Goal: Task Accomplishment & Management: Use online tool/utility

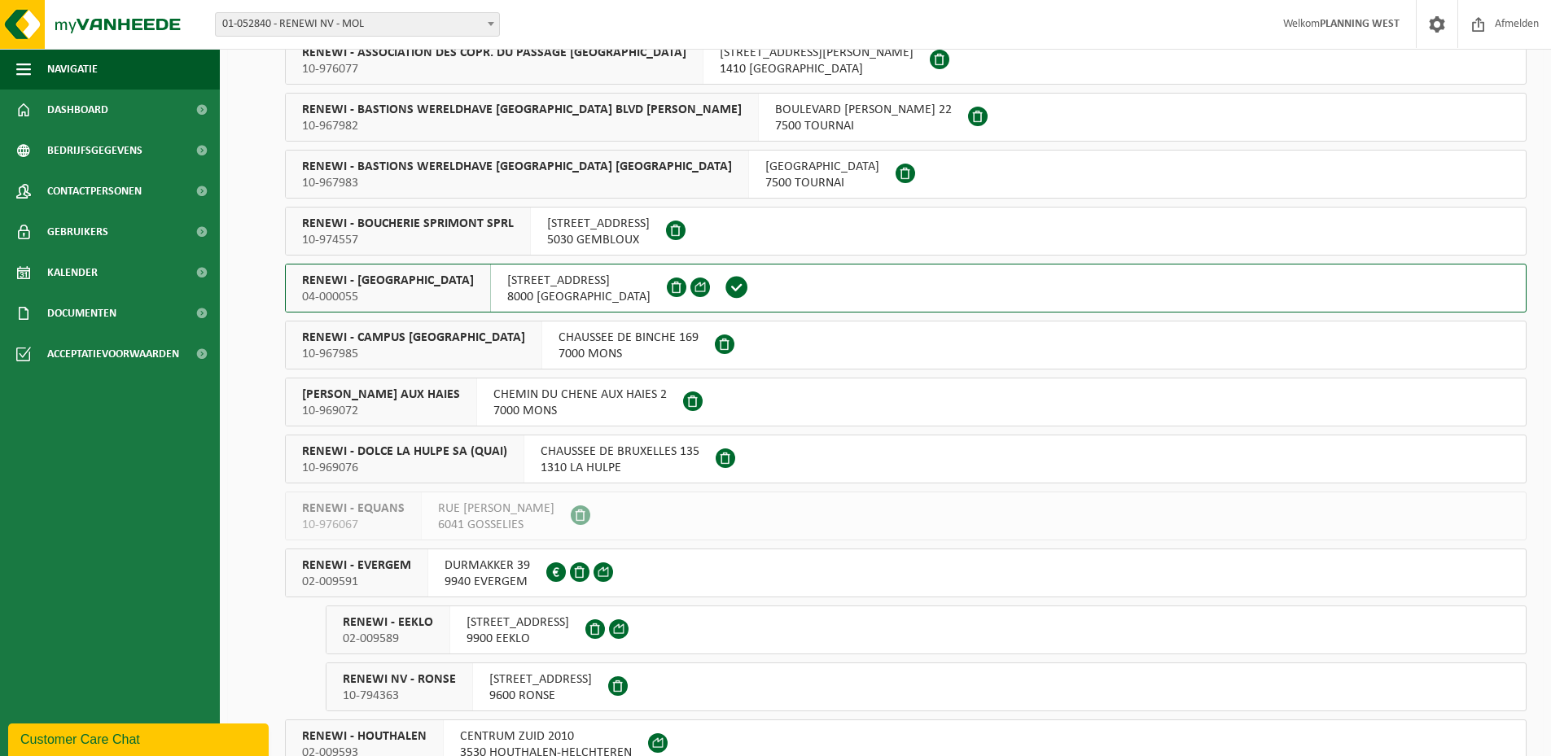
scroll to position [2134, 0]
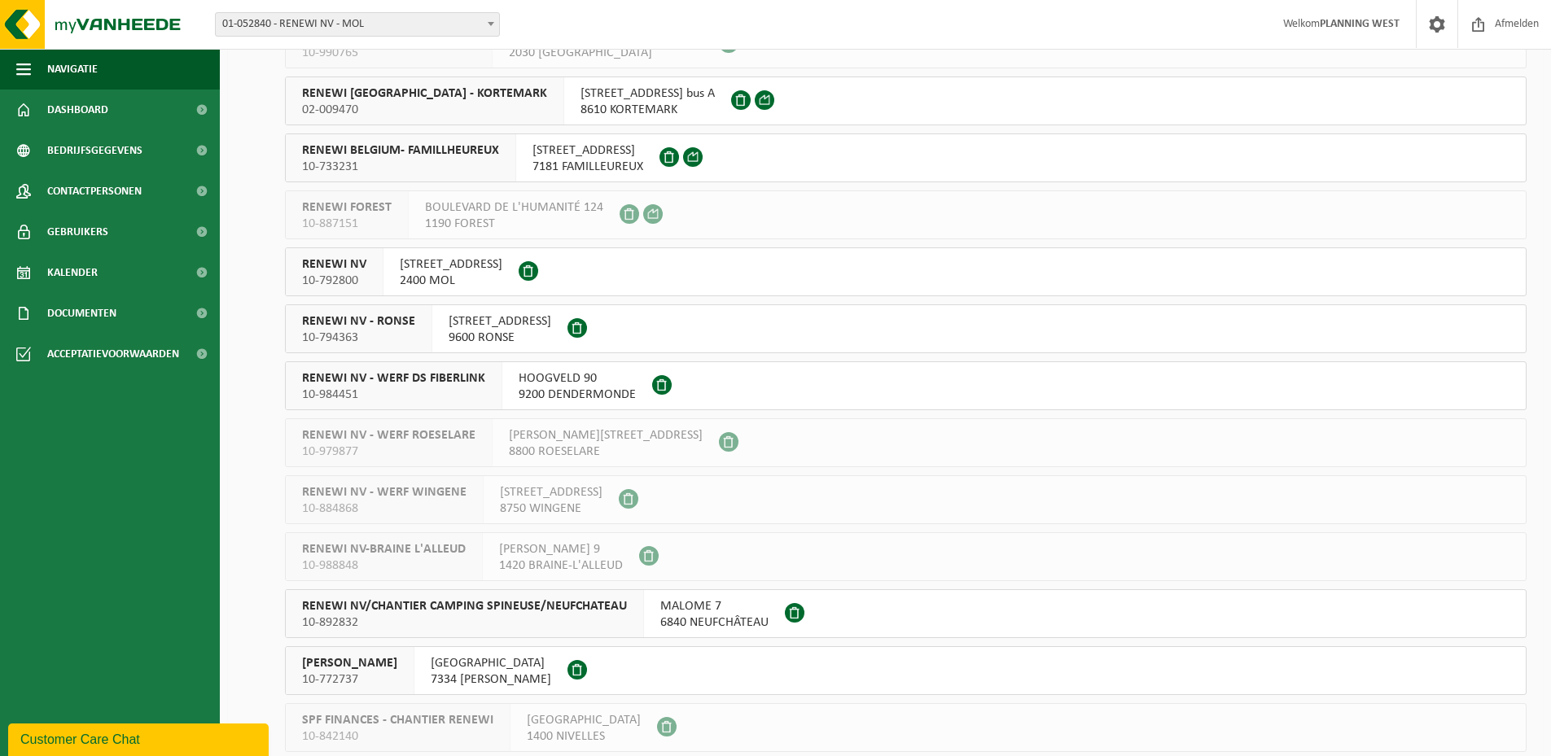
click at [959, 383] on button "RENEWI NV - WERF DS FIBERLINK 10-984451 HOOGVELD 90 9200 DENDERMONDE" at bounding box center [906, 385] width 1242 height 49
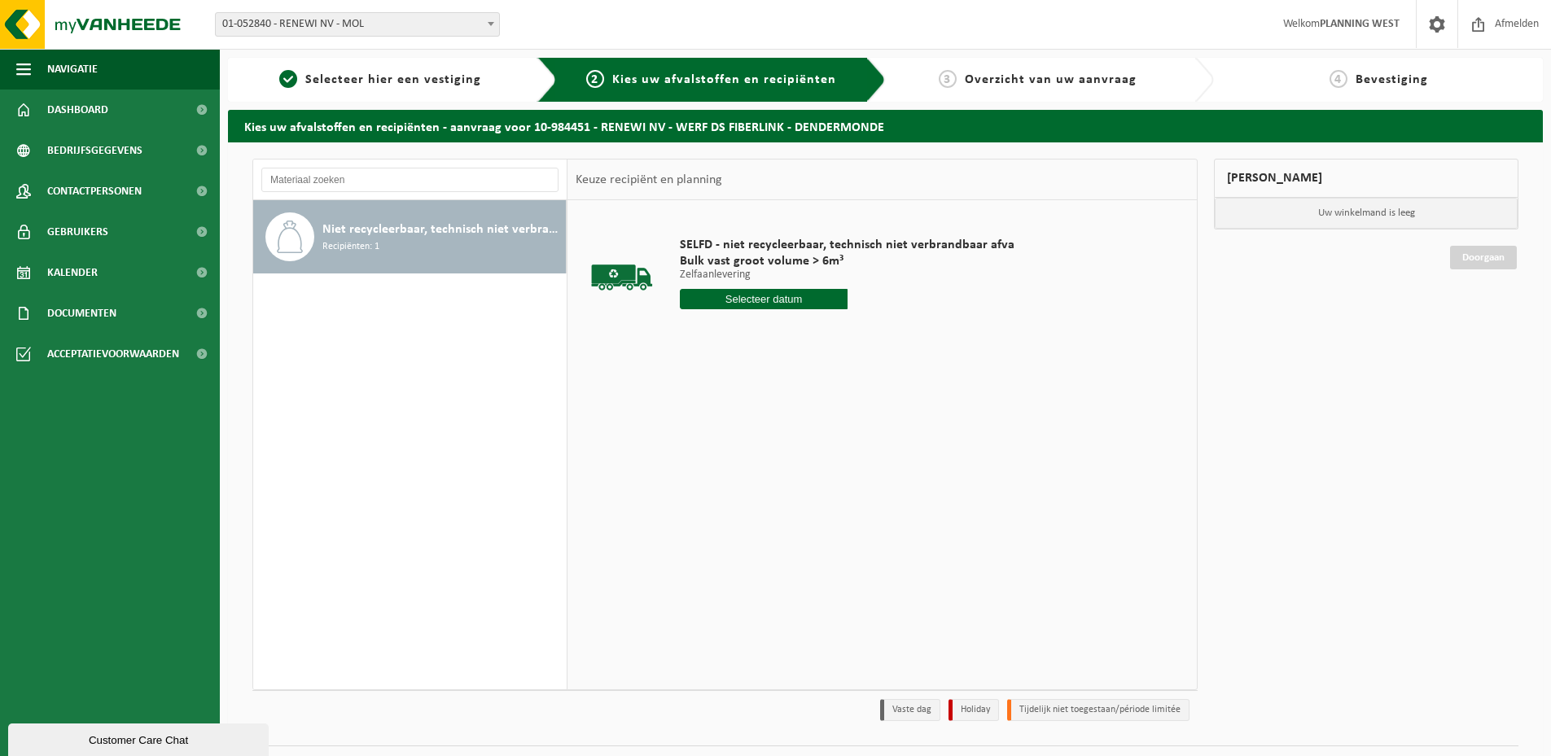
click at [791, 298] on input "text" at bounding box center [764, 299] width 168 height 20
click at [748, 496] on div "27" at bounding box center [752, 496] width 28 height 26
type input "Van 2025-08-27"
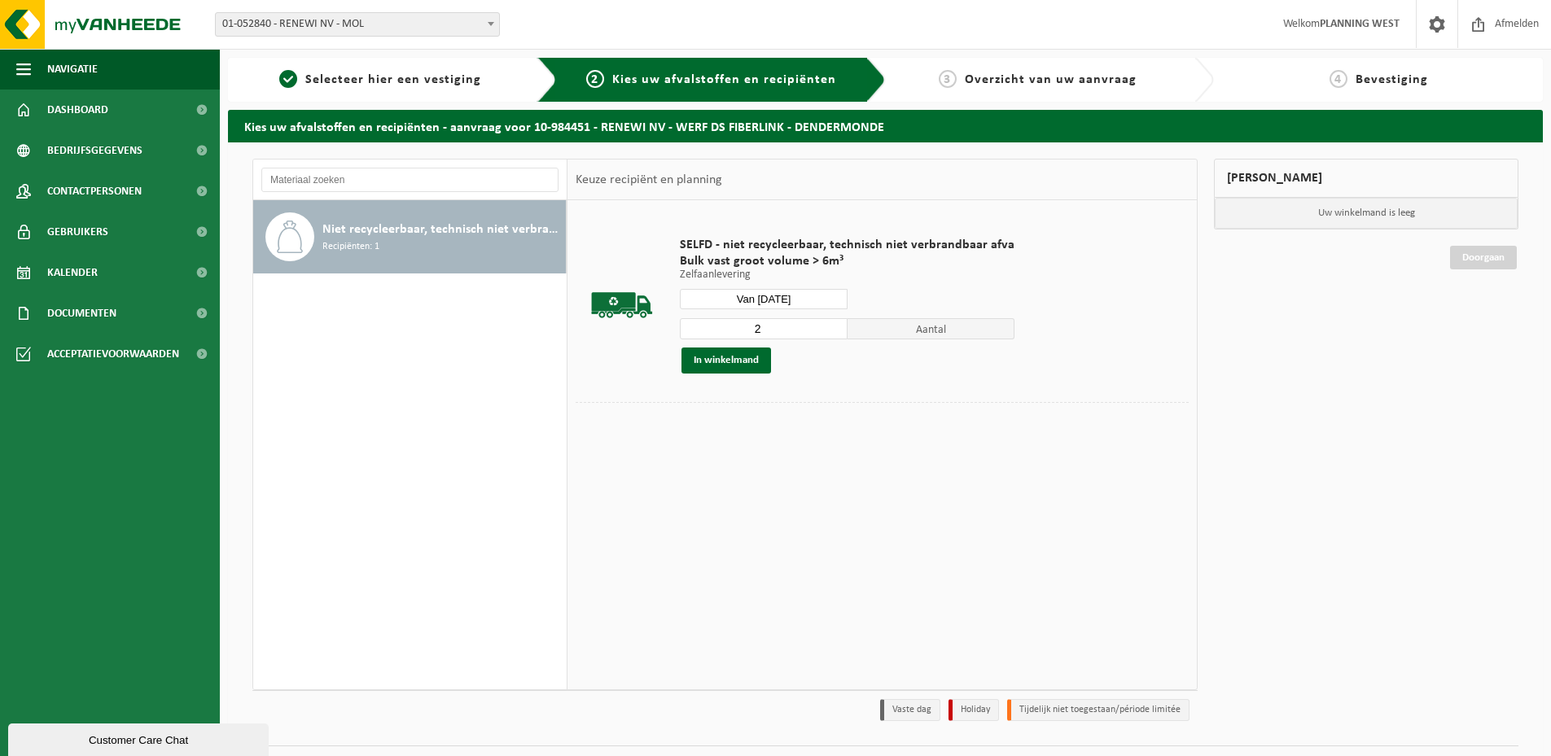
type input "2"
click at [830, 322] on input "2" at bounding box center [764, 328] width 168 height 21
click at [739, 358] on button "In winkelmand" at bounding box center [726, 361] width 90 height 26
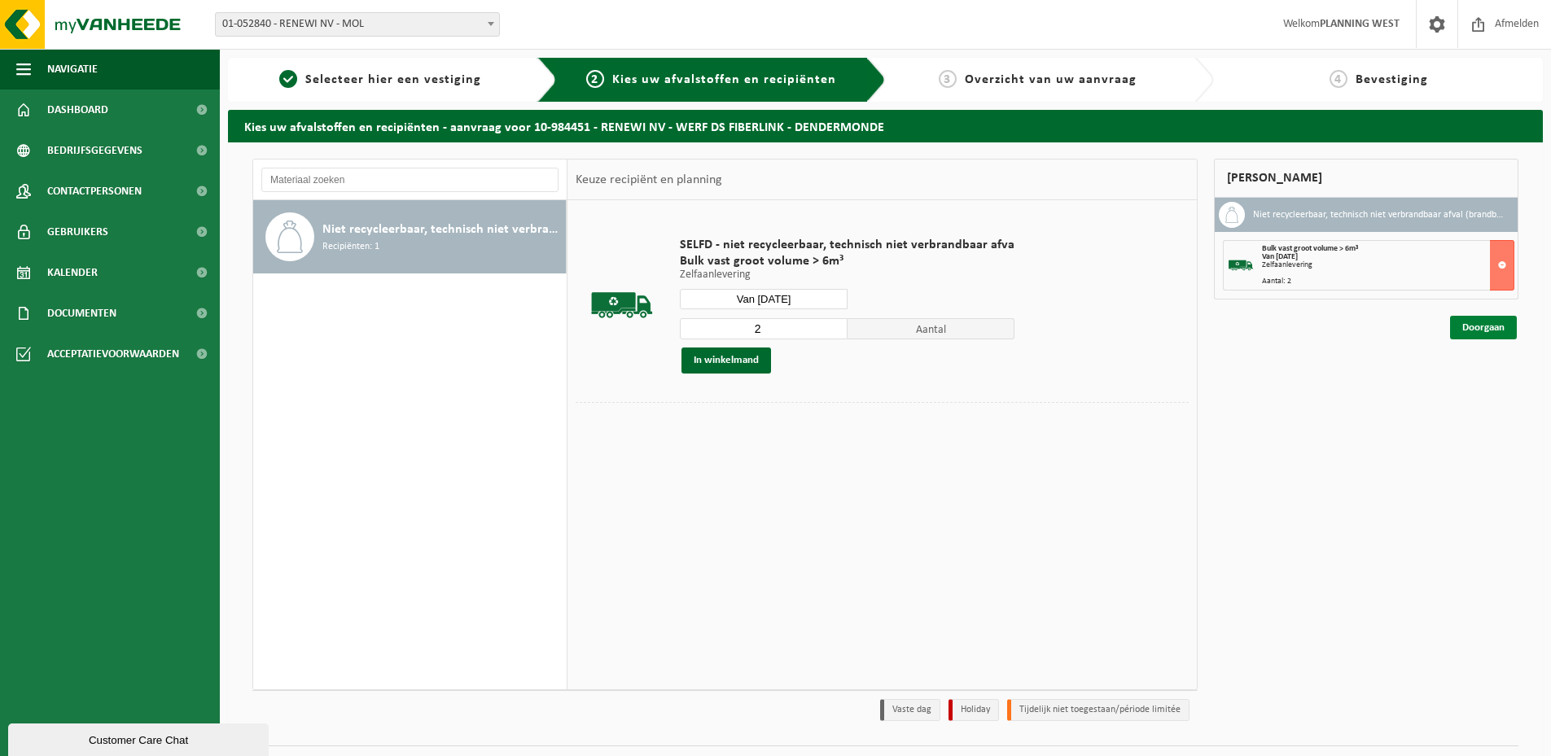
click at [1469, 317] on link "Doorgaan" at bounding box center [1483, 328] width 67 height 24
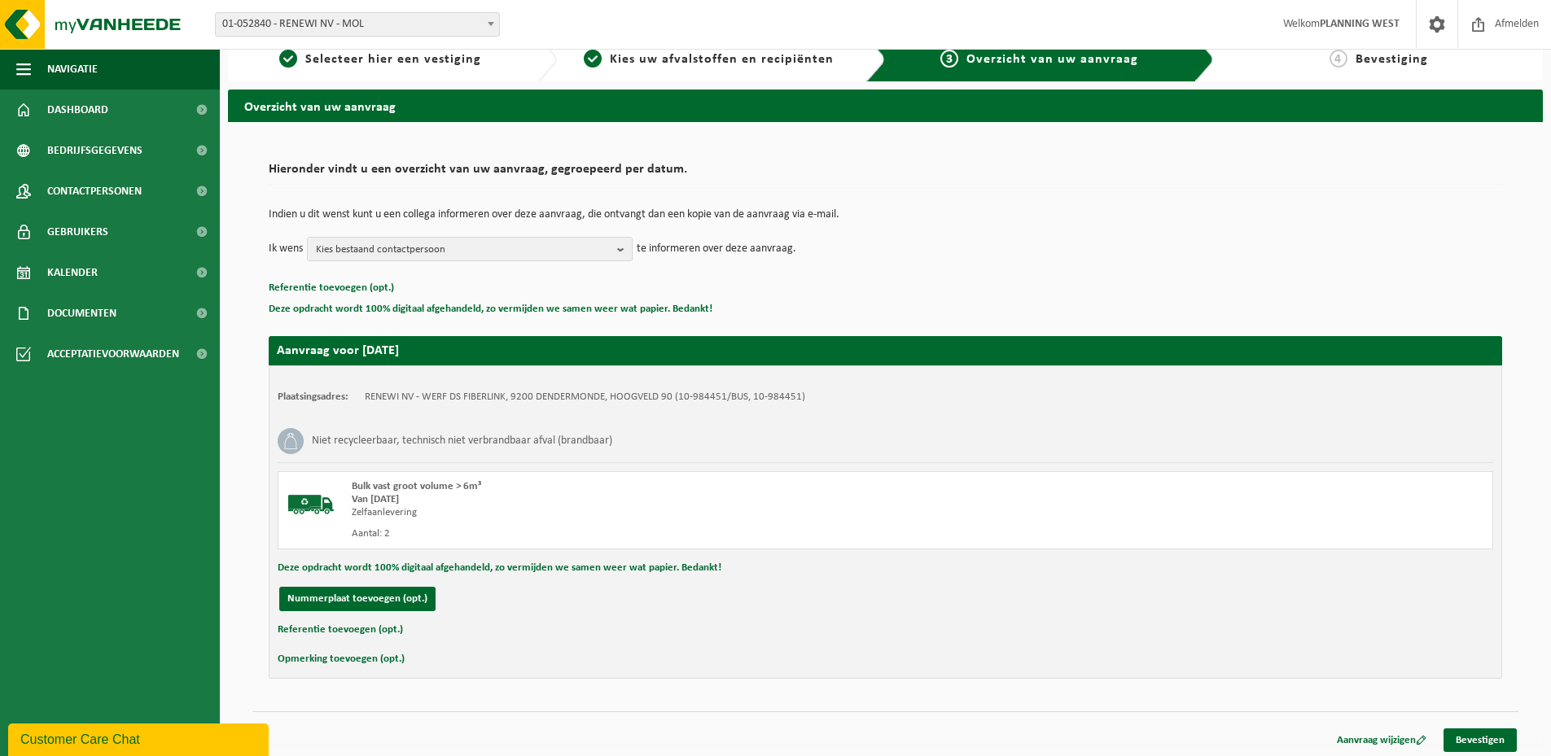
scroll to position [25, 0]
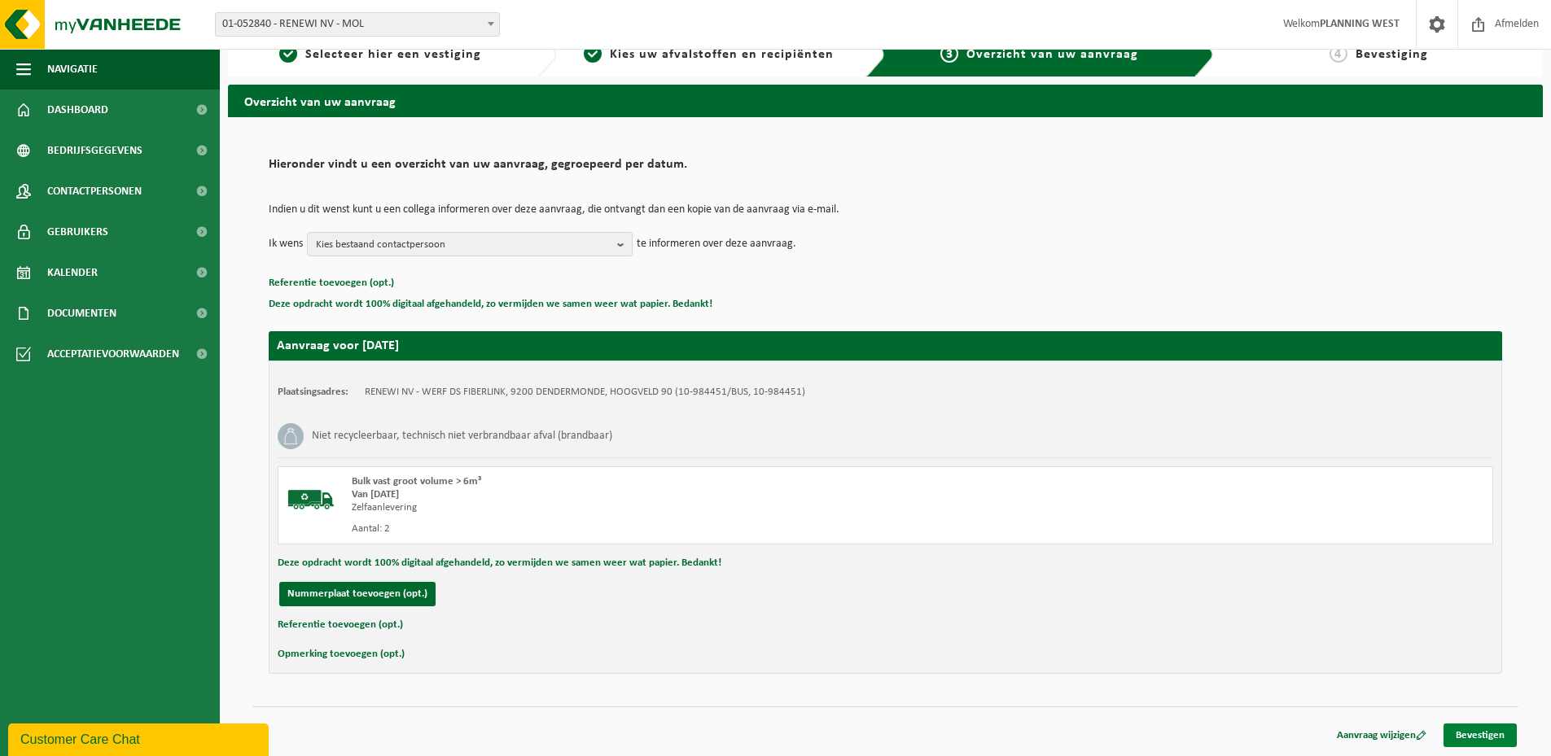
click at [1479, 738] on link "Bevestigen" at bounding box center [1479, 736] width 73 height 24
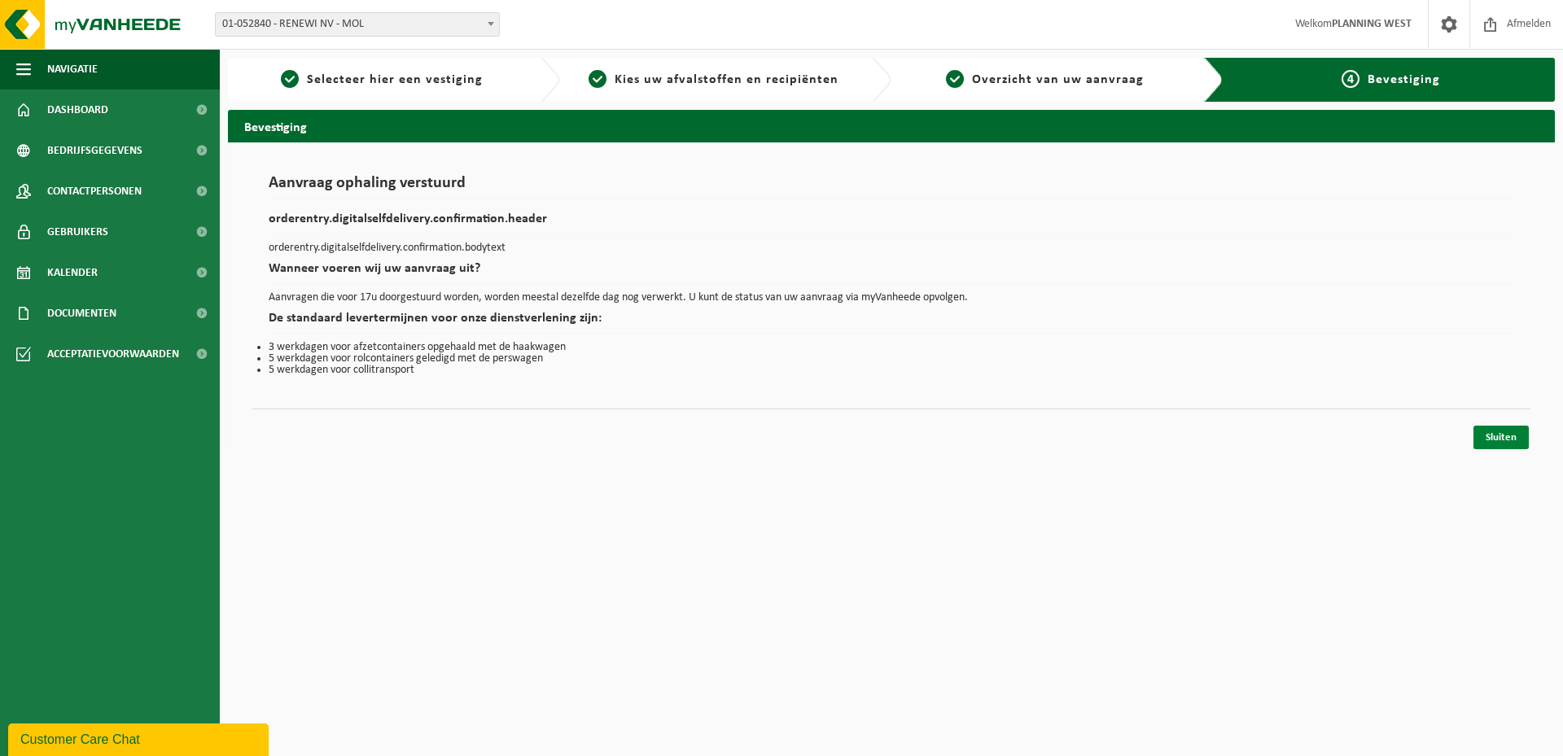
click at [1511, 436] on link "Sluiten" at bounding box center [1501, 438] width 55 height 24
